Goal: Check status

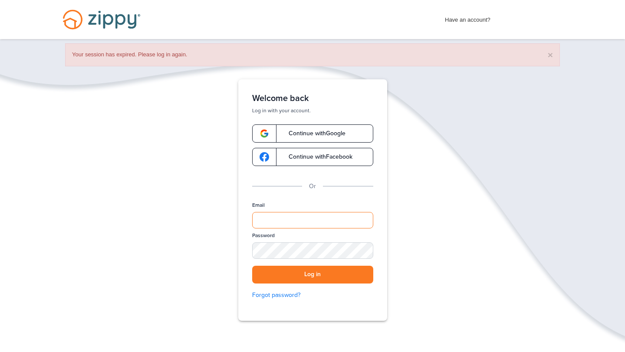
click at [267, 220] on input "Email" at bounding box center [312, 220] width 121 height 16
type input "**********"
click at [321, 273] on button "Log in" at bounding box center [312, 275] width 121 height 18
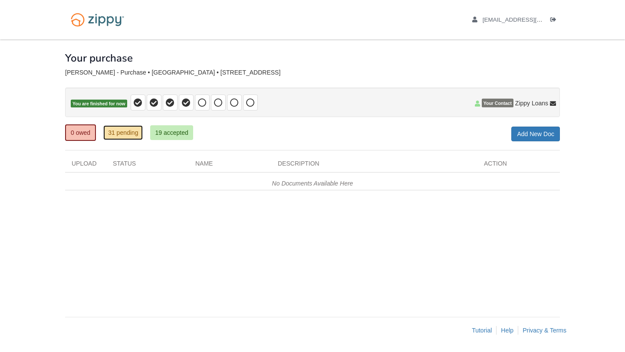
click at [128, 137] on link "31 pending" at bounding box center [122, 132] width 39 height 15
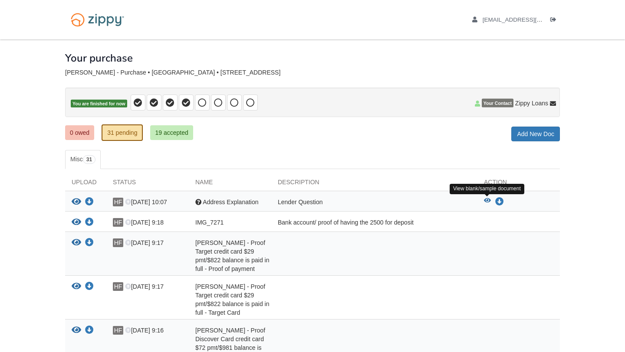
click at [486, 199] on icon "View Address Explanation" at bounding box center [487, 201] width 7 height 6
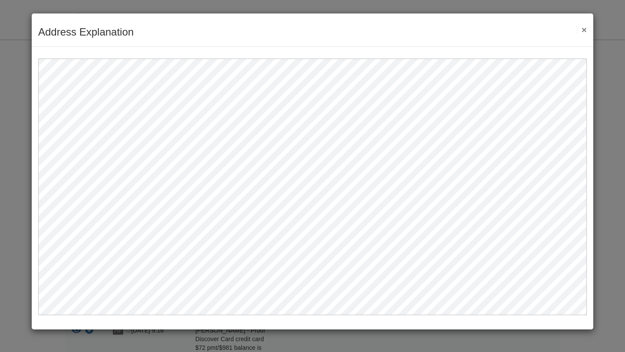
click at [590, 35] on div "Address Explanation Save Cancel Previous Document Next Document ×" at bounding box center [312, 29] width 561 height 33
click at [585, 31] on button "×" at bounding box center [582, 29] width 10 height 9
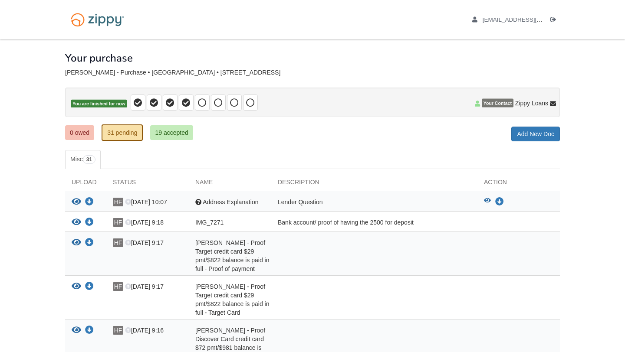
click at [332, 200] on div "Lender Question" at bounding box center [374, 203] width 206 height 11
click at [298, 205] on div "Lender Question" at bounding box center [374, 203] width 206 height 11
click at [180, 131] on link "19 accepted" at bounding box center [171, 132] width 43 height 15
